Goal: Task Accomplishment & Management: Complete application form

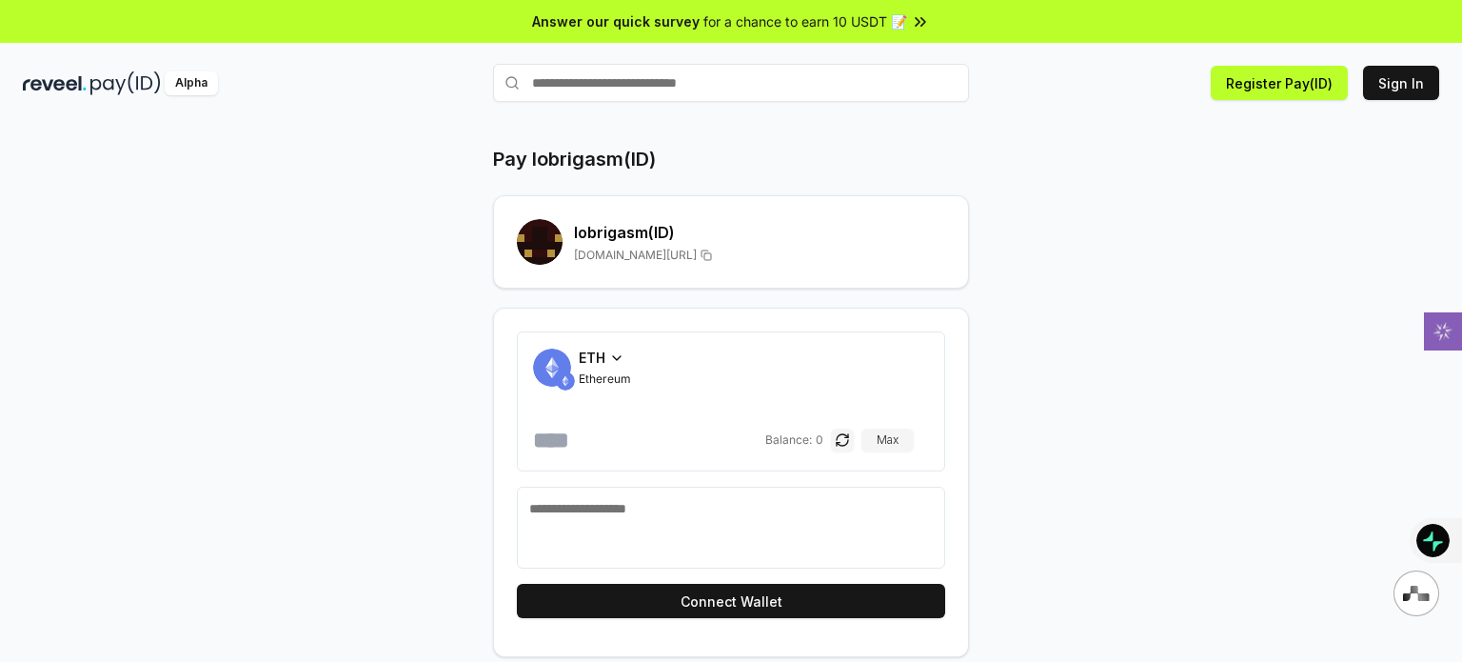
scroll to position [53, 0]
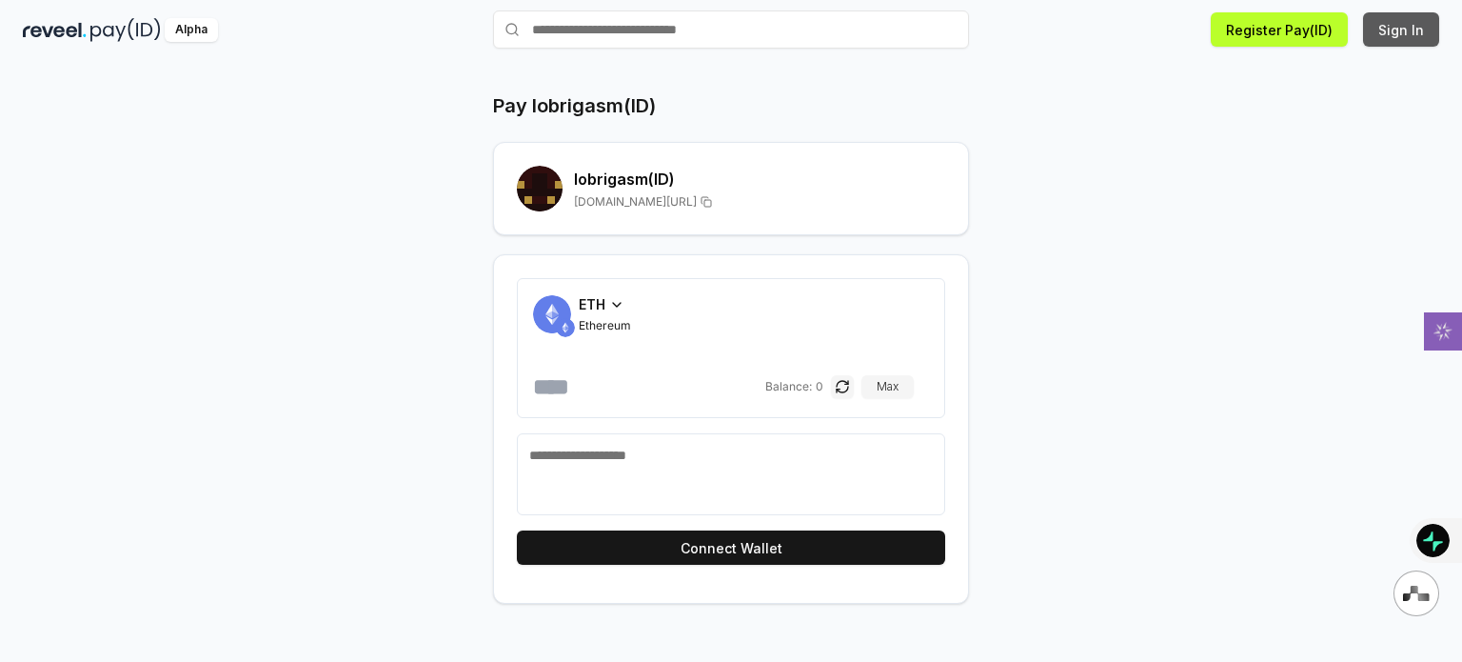
click at [1384, 32] on button "Sign In" at bounding box center [1401, 29] width 76 height 34
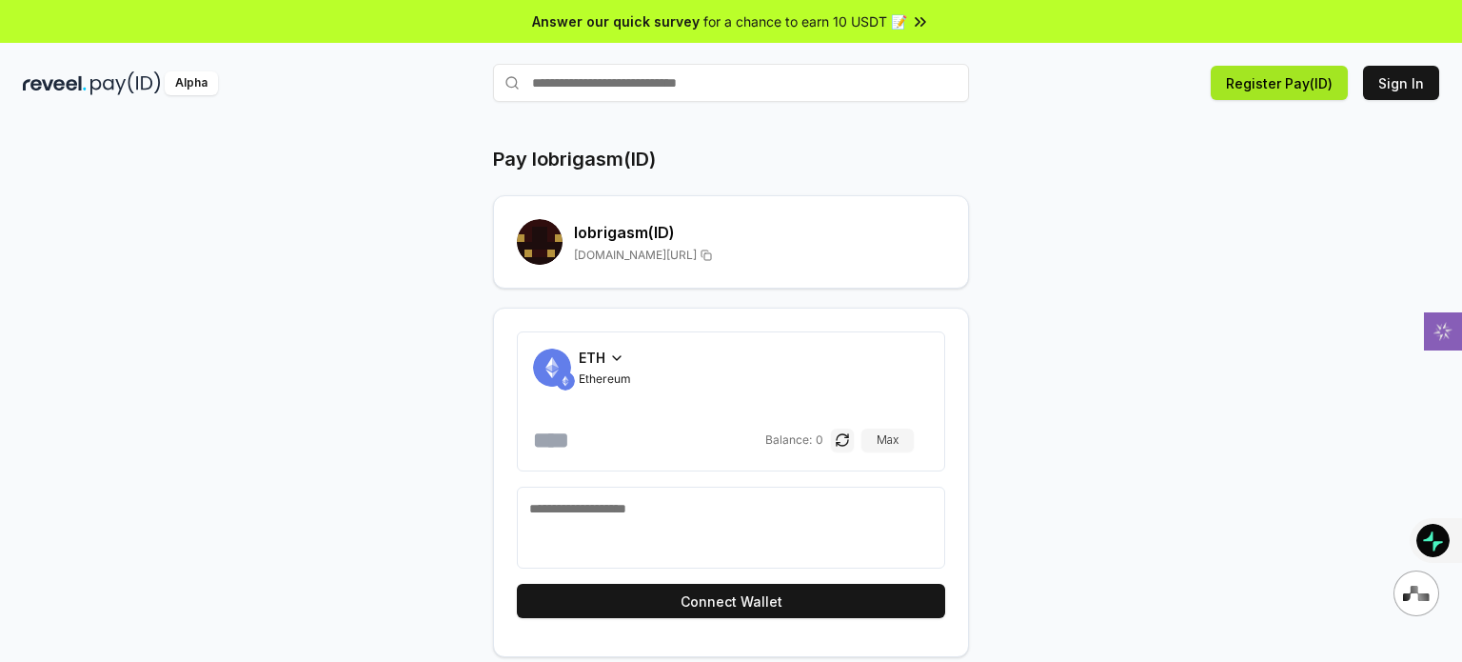
click at [1289, 94] on button "Register Pay(ID)" at bounding box center [1279, 83] width 137 height 34
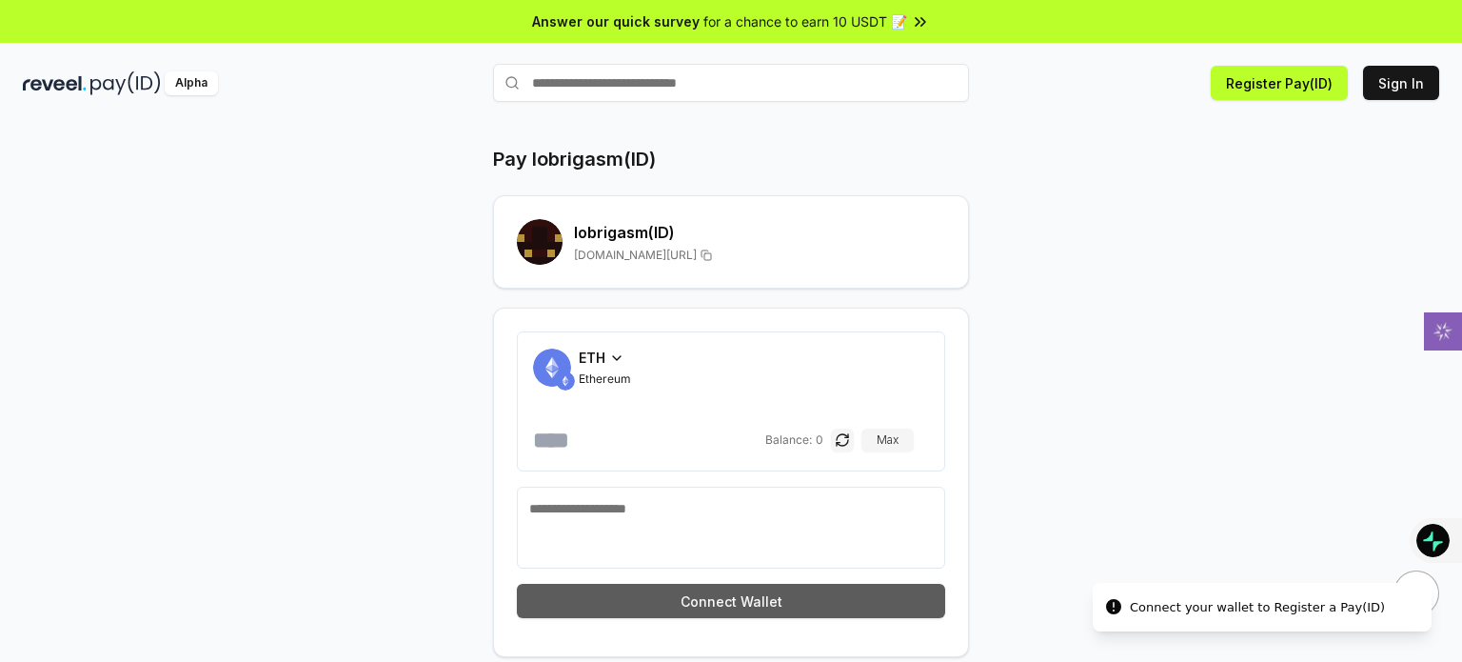
click at [739, 598] on button "Connect Wallet" at bounding box center [731, 601] width 428 height 34
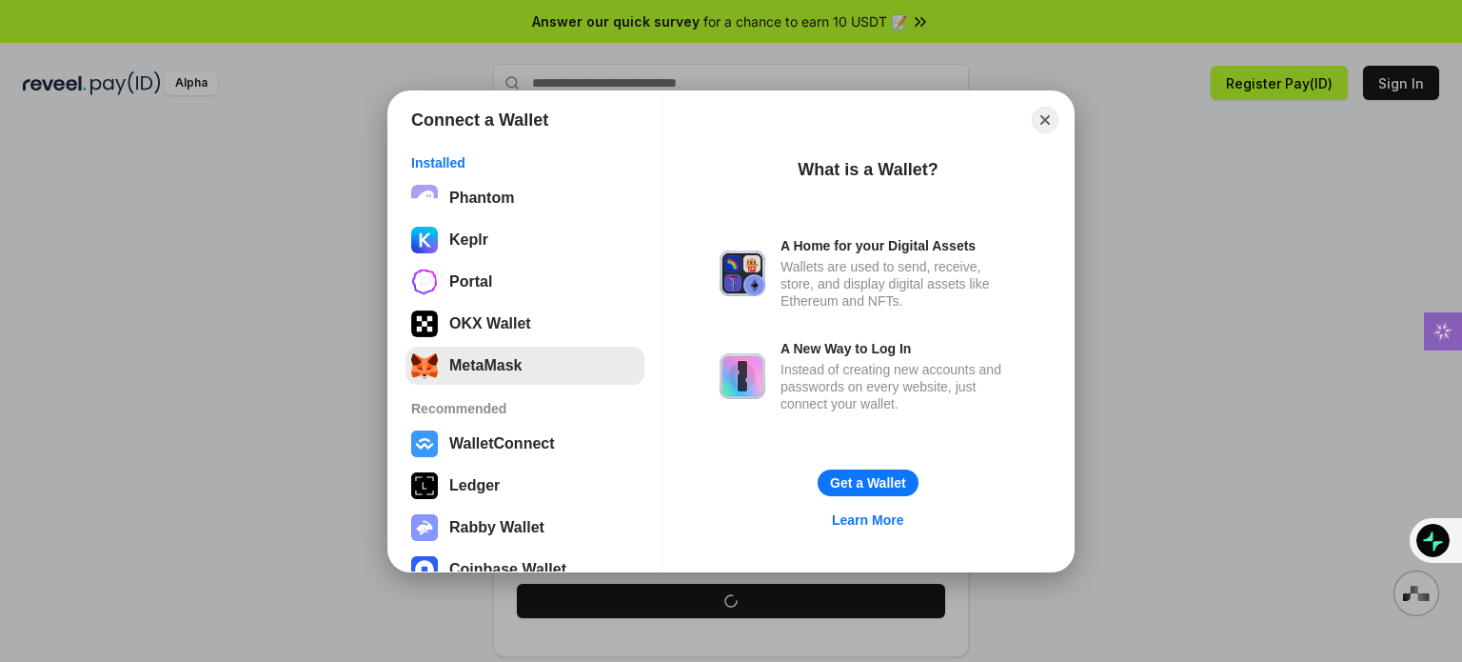
click at [472, 349] on button "MetaMask" at bounding box center [525, 366] width 239 height 38
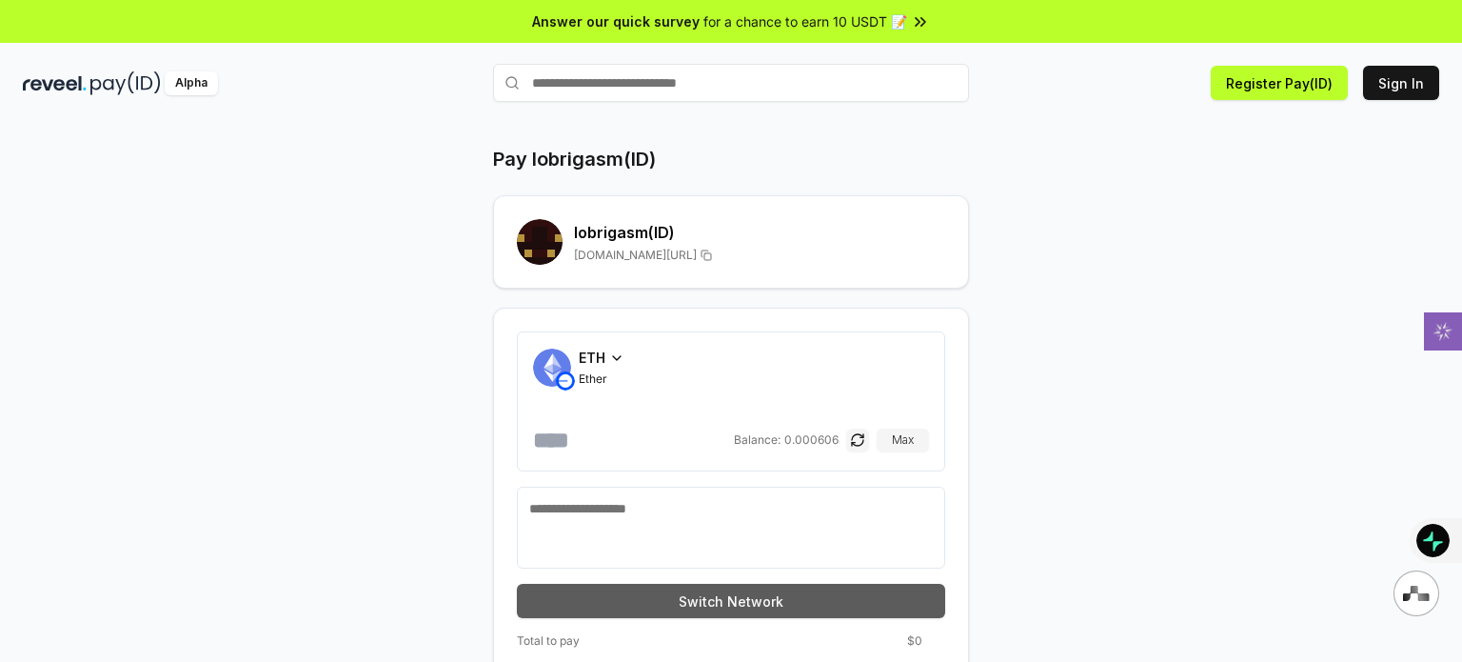
click at [807, 605] on button "Switch Network" at bounding box center [731, 601] width 428 height 34
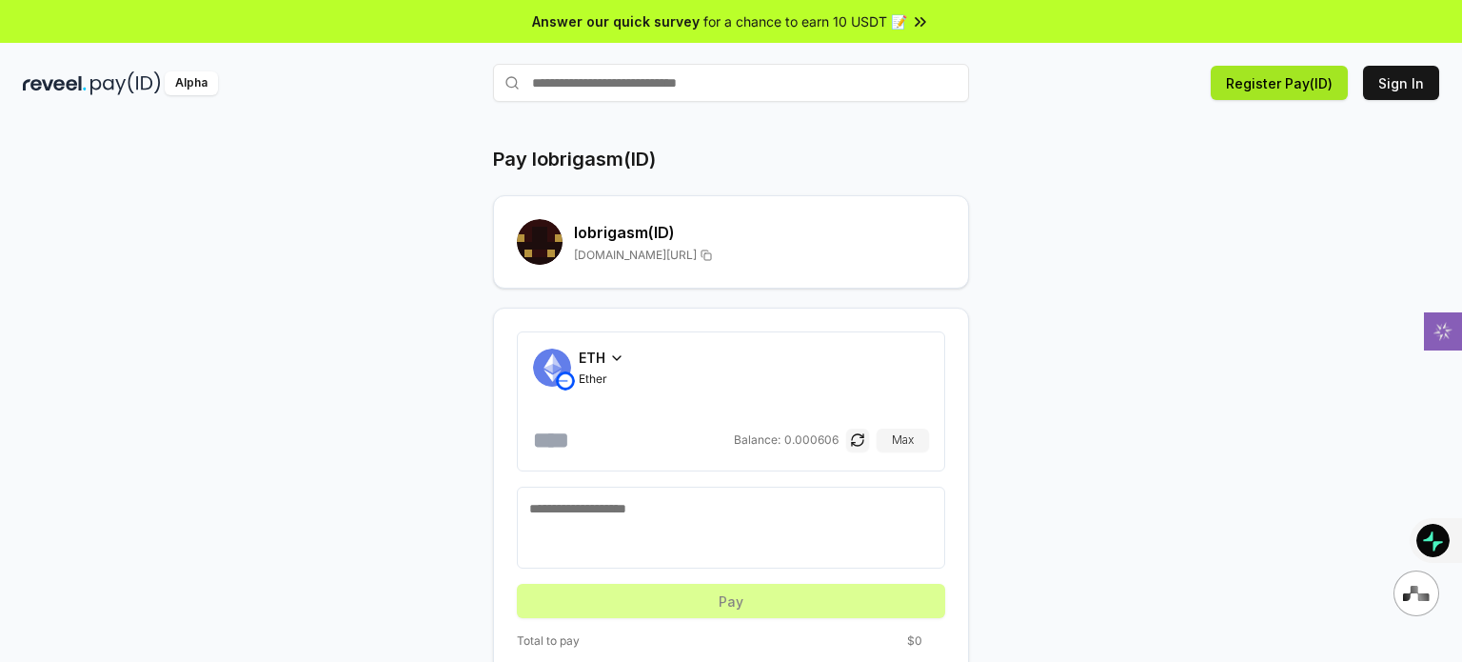
click at [1277, 86] on button "Register Pay(ID)" at bounding box center [1279, 83] width 137 height 34
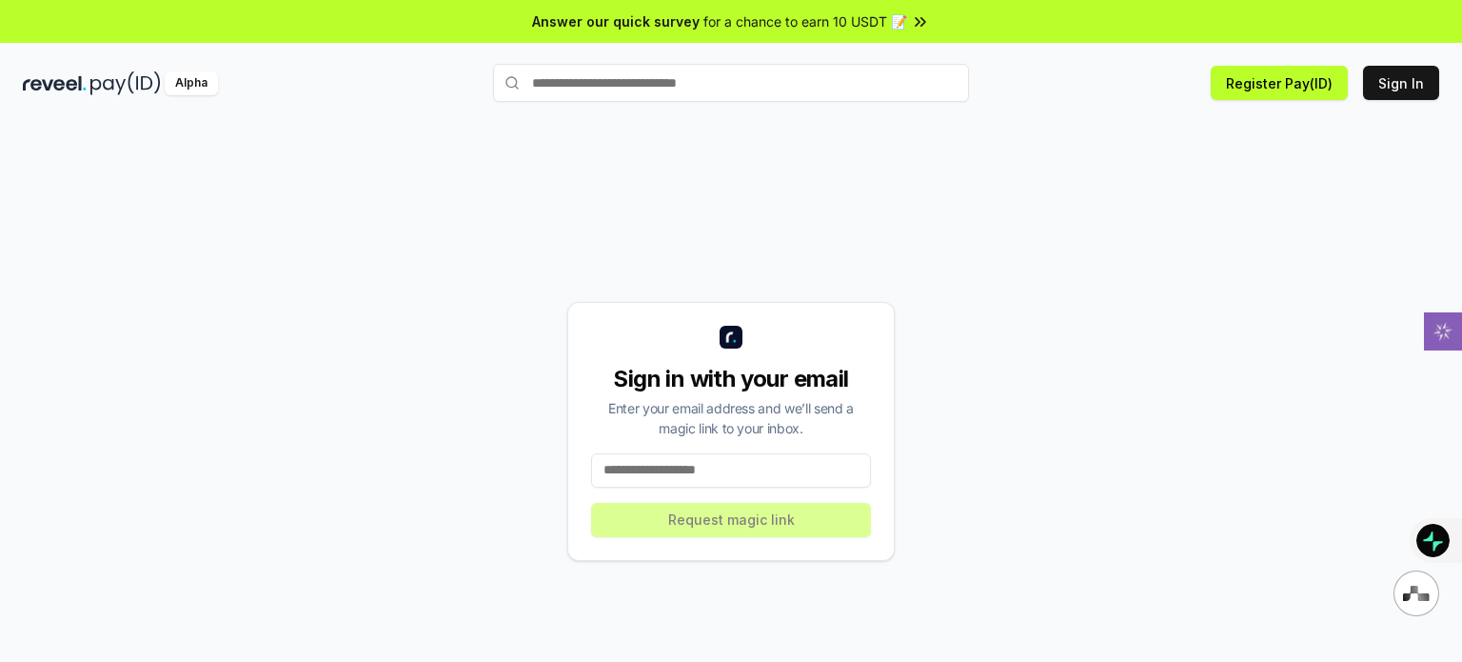
click at [725, 471] on input at bounding box center [731, 470] width 280 height 34
type input "**********"
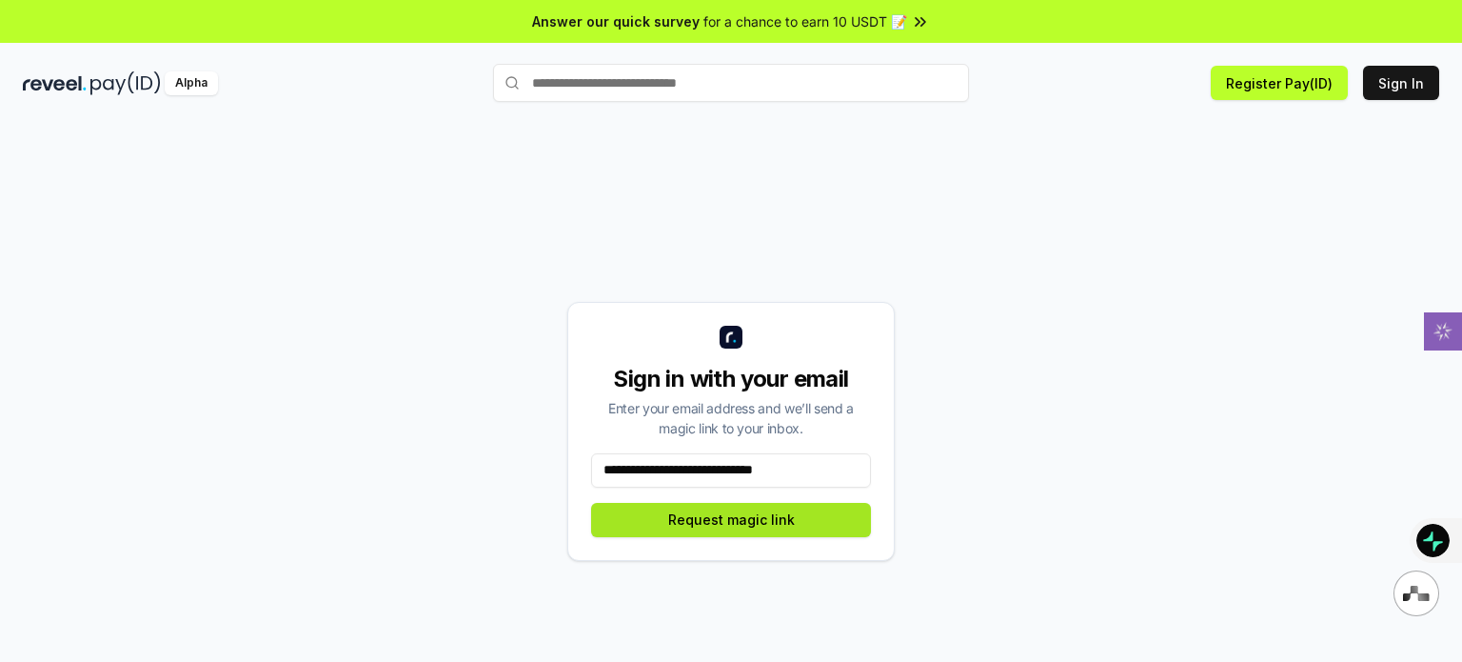
click at [712, 525] on button "Request magic link" at bounding box center [731, 520] width 280 height 34
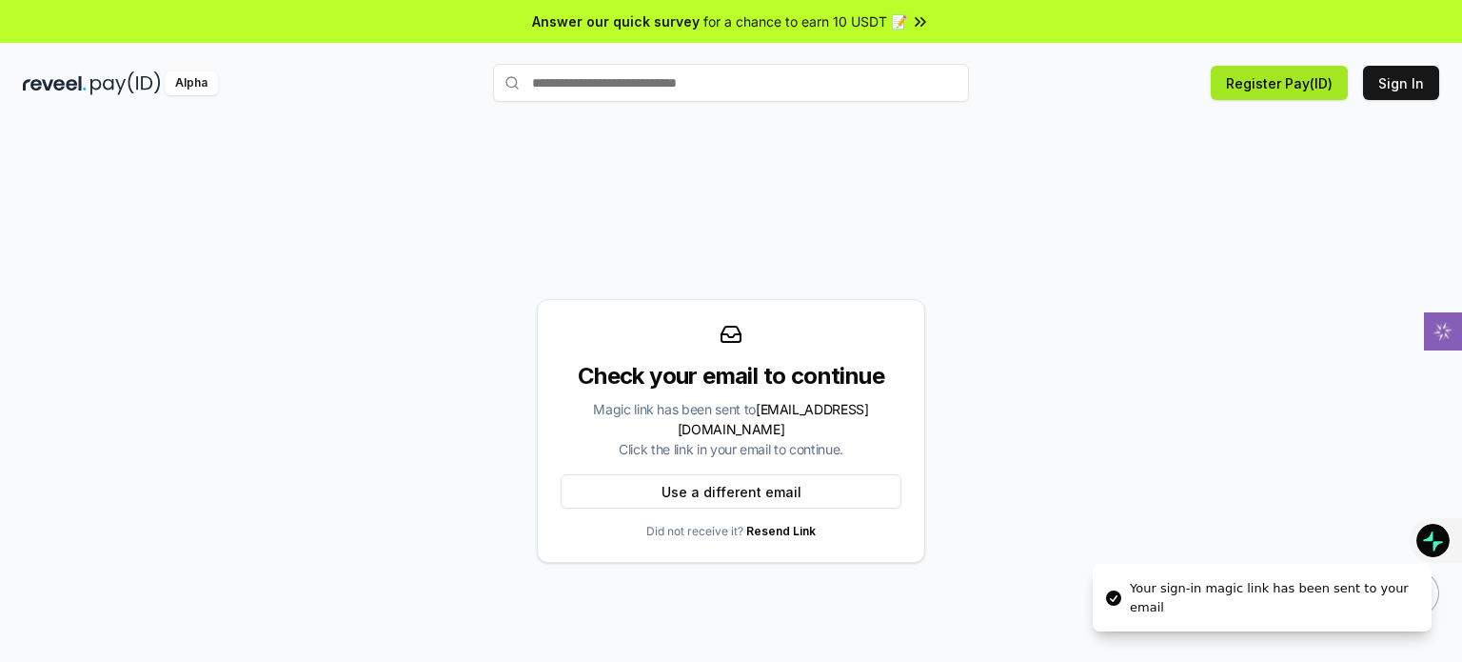
click at [1261, 66] on button "Register Pay(ID)" at bounding box center [1279, 83] width 137 height 34
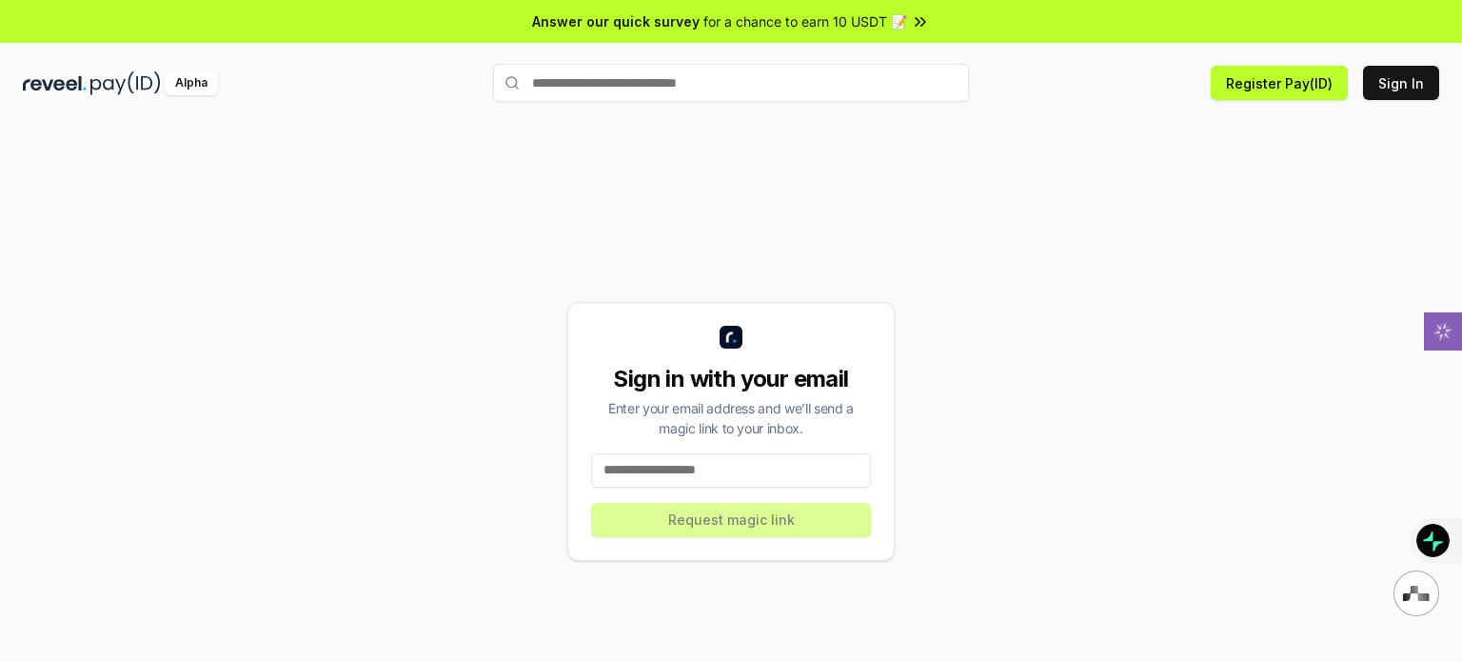
click at [712, 477] on input at bounding box center [731, 470] width 280 height 34
type input "**********"
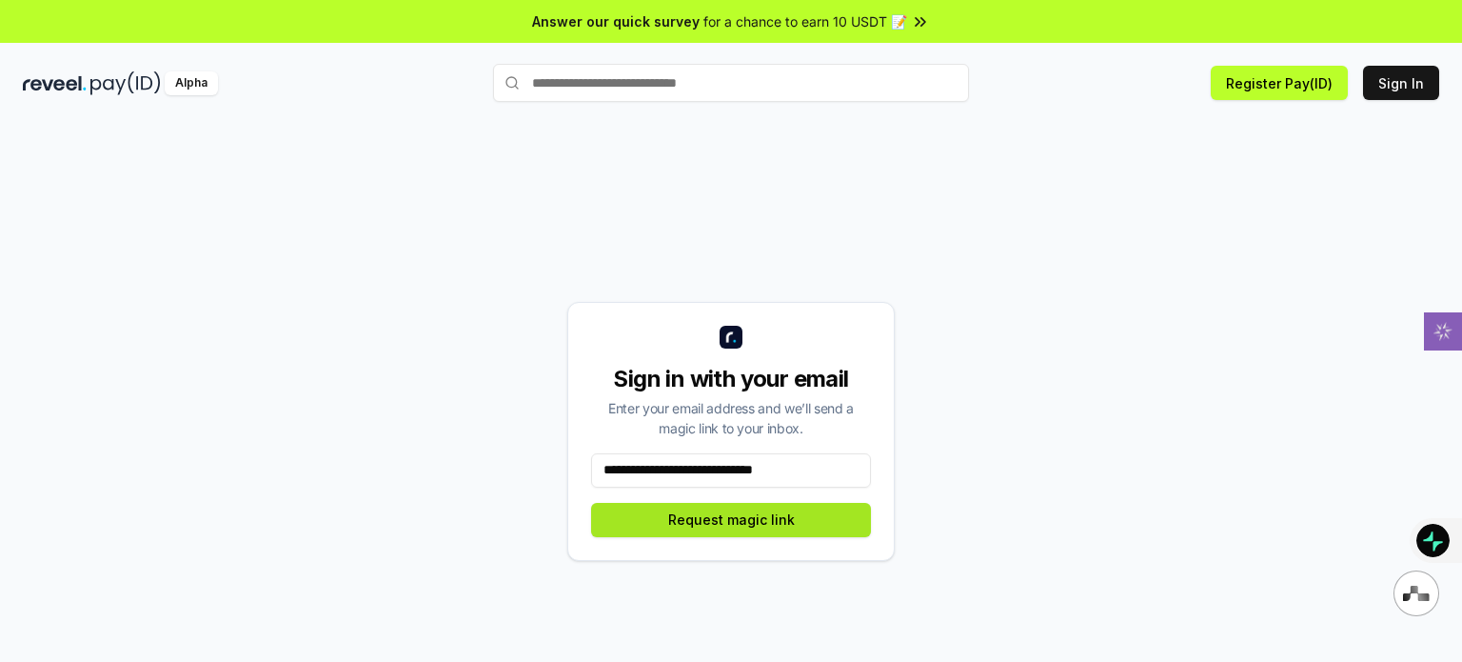
click at [757, 528] on button "Request magic link" at bounding box center [731, 520] width 280 height 34
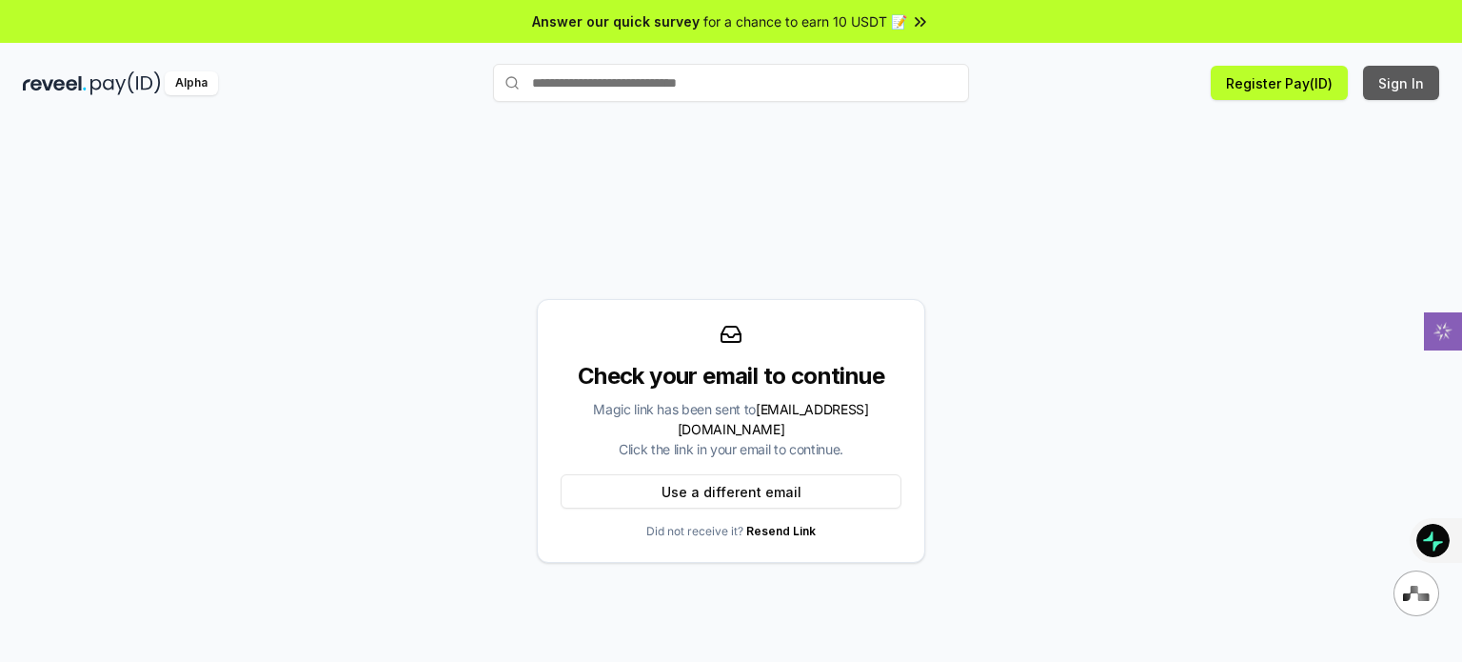
click at [1400, 87] on button "Sign In" at bounding box center [1401, 83] width 76 height 34
